Goal: Task Accomplishment & Management: Manage account settings

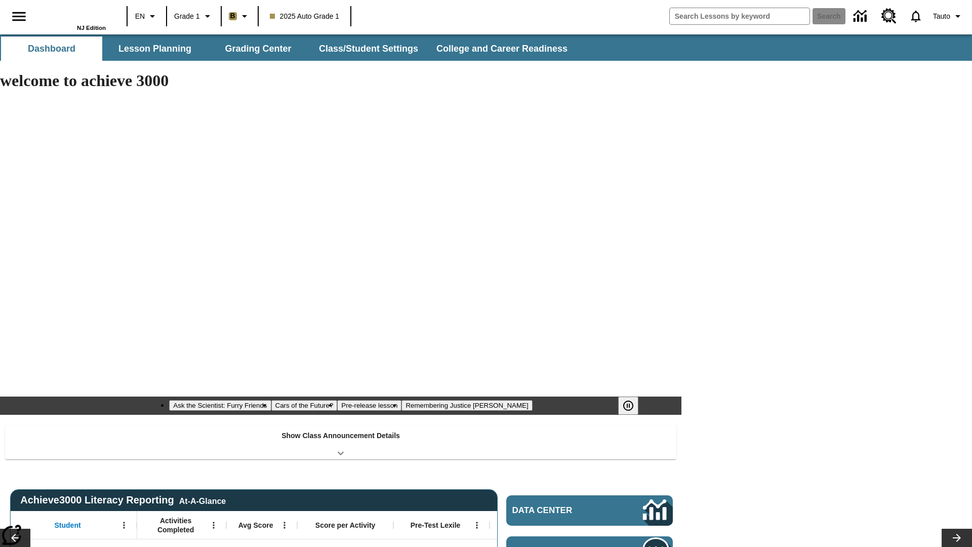
type input "-1"
click at [368, 49] on button "Class/Student Settings" at bounding box center [369, 48] width 116 height 24
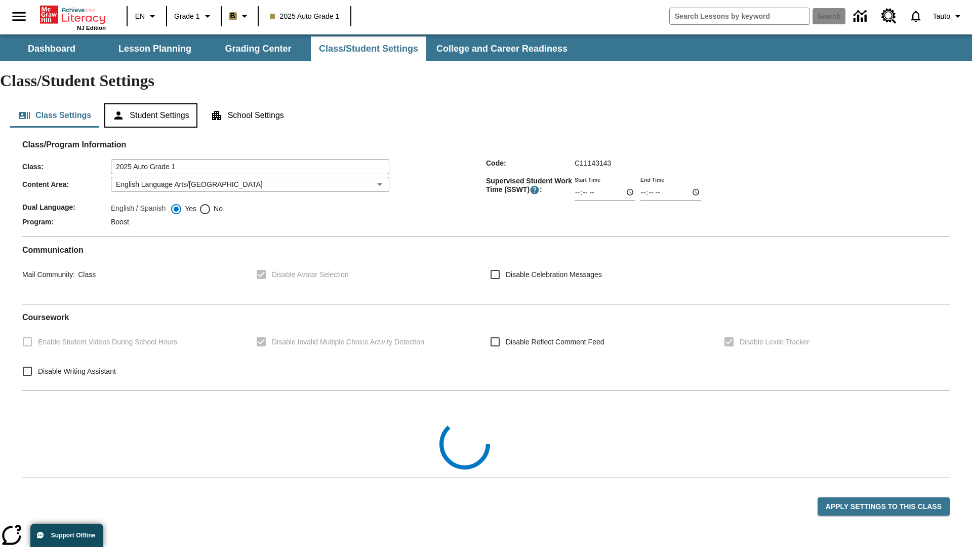
click at [152, 103] on button "Student Settings" at bounding box center [150, 115] width 93 height 24
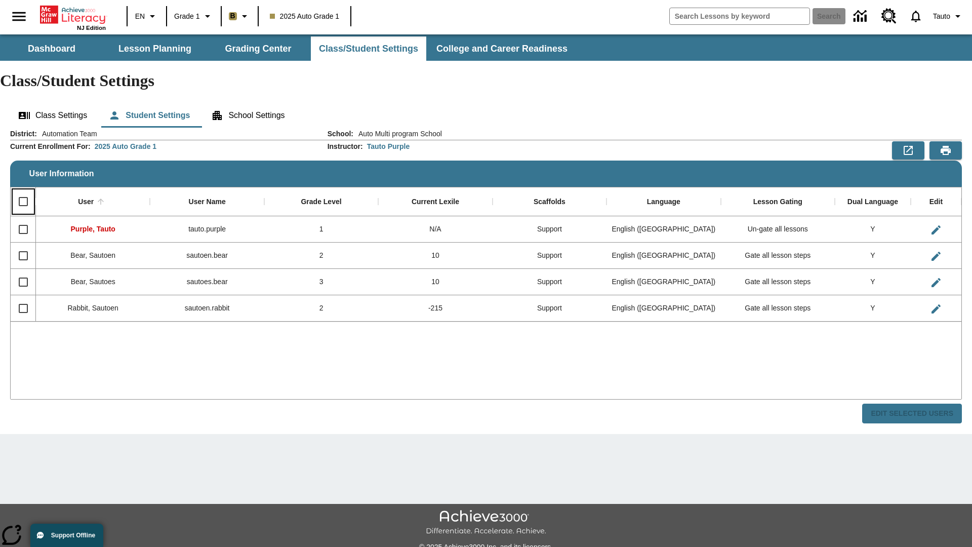
click at [23, 191] on input "Select all rows" at bounding box center [23, 201] width 21 height 21
checkbox input "true"
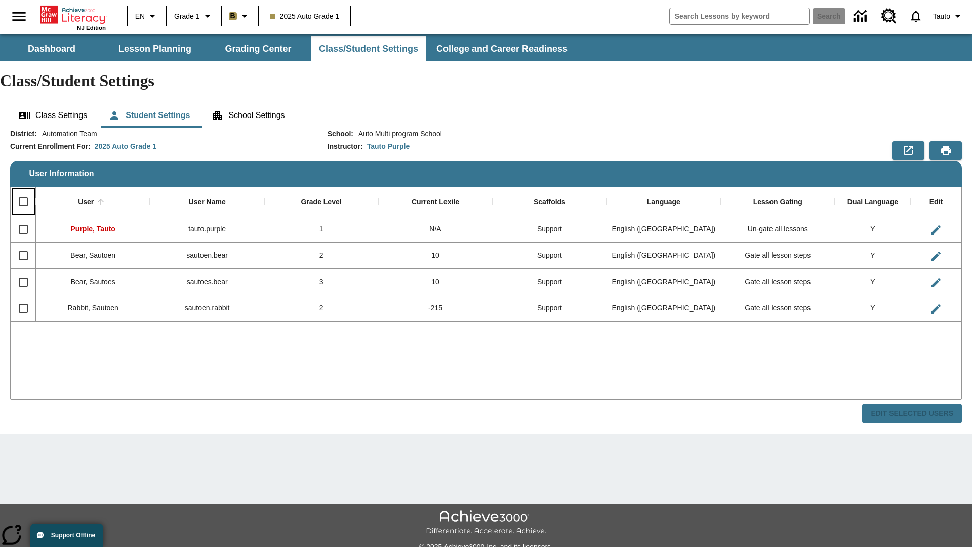
checkbox input "true"
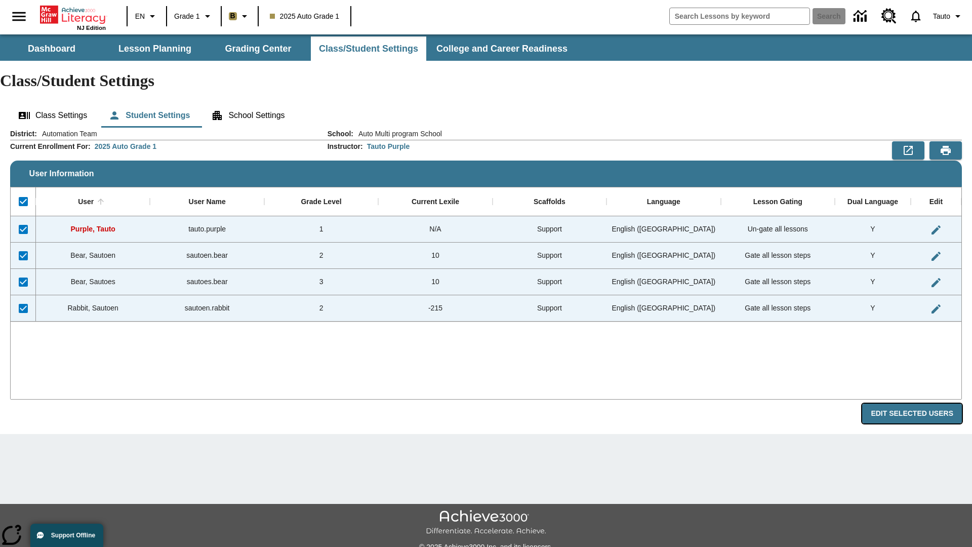
click at [916, 404] on button "Edit Selected Users" at bounding box center [912, 414] width 100 height 20
